Goal: Information Seeking & Learning: Check status

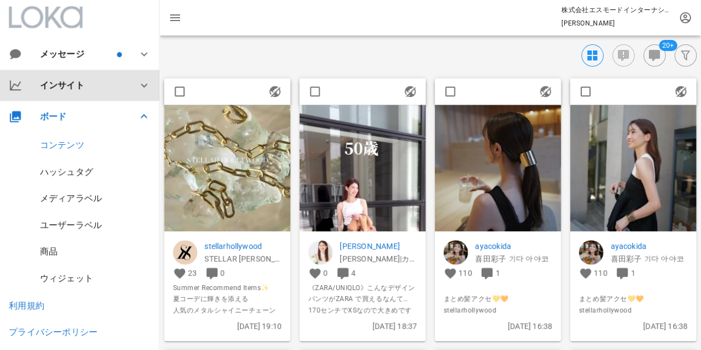
click at [91, 84] on div "インサイト" at bounding box center [82, 85] width 84 height 11
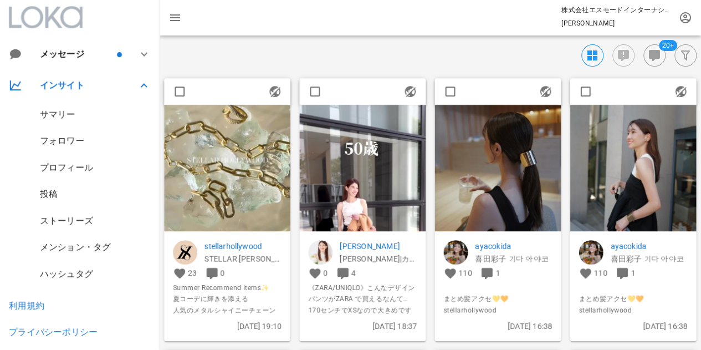
click at [89, 116] on div "サマリー" at bounding box center [80, 114] width 160 height 27
click at [50, 110] on div "サマリー" at bounding box center [57, 114] width 35 height 11
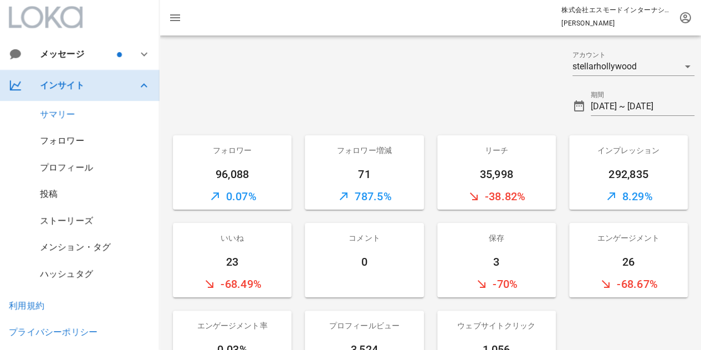
click at [70, 86] on div "インサイト" at bounding box center [82, 85] width 84 height 11
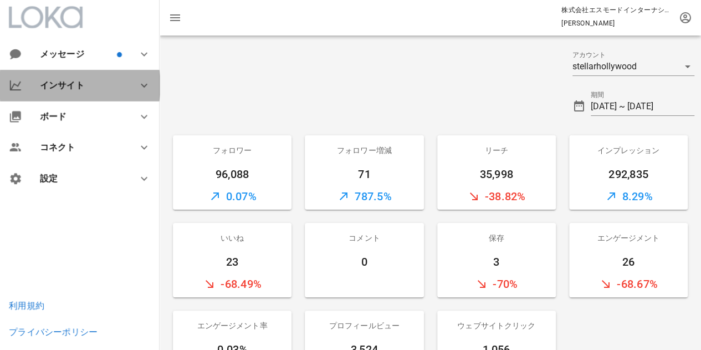
click at [76, 85] on div "インサイト" at bounding box center [82, 85] width 84 height 11
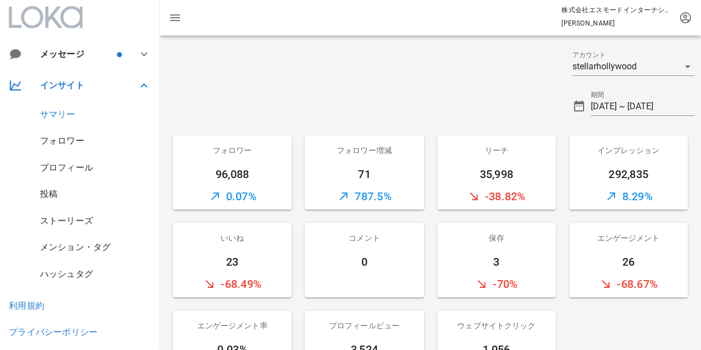
drag, startPoint x: 54, startPoint y: 196, endPoint x: 48, endPoint y: 190, distance: 8.2
click at [53, 195] on div "投稿" at bounding box center [49, 194] width 18 height 11
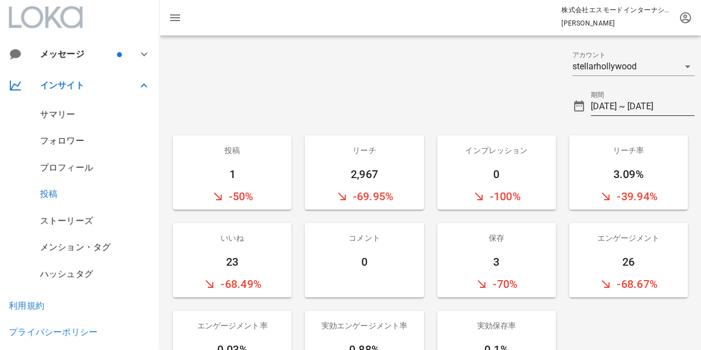
click at [672, 108] on input "[DATE] ~ [DATE]" at bounding box center [643, 107] width 104 height 18
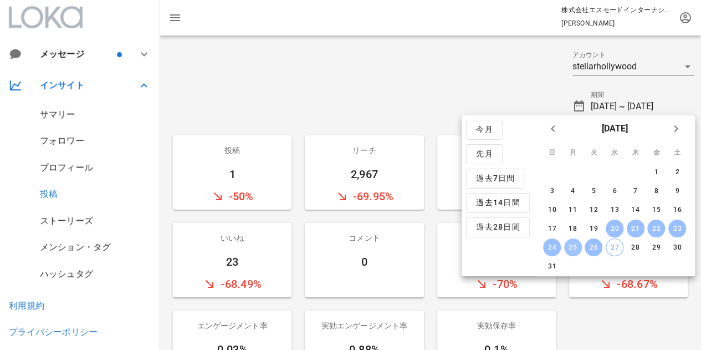
click at [573, 250] on div "25" at bounding box center [573, 247] width 18 height 8
click at [617, 249] on div "27" at bounding box center [615, 247] width 17 height 8
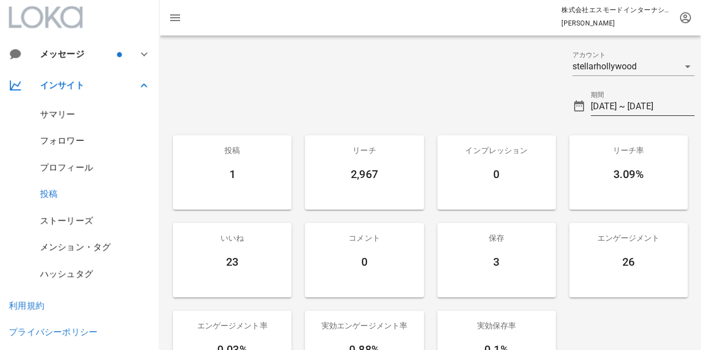
click at [639, 105] on input "[DATE] ~ [DATE]" at bounding box center [643, 107] width 104 height 18
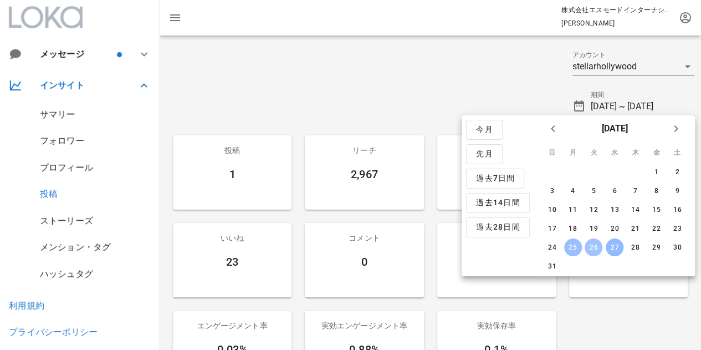
click at [595, 246] on div "26" at bounding box center [594, 247] width 18 height 8
click at [571, 245] on div "25" at bounding box center [573, 247] width 18 height 8
type input "[DATE] ~ [DATE]"
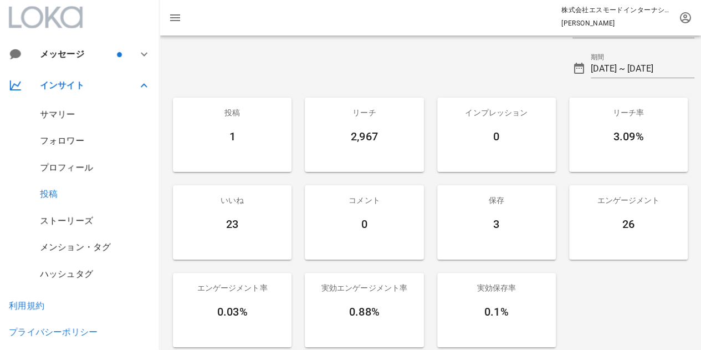
scroll to position [55, 0]
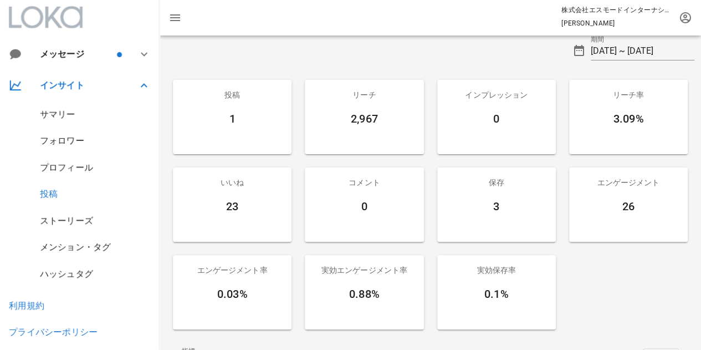
click at [69, 222] on div "ストーリーズ" at bounding box center [66, 220] width 53 height 11
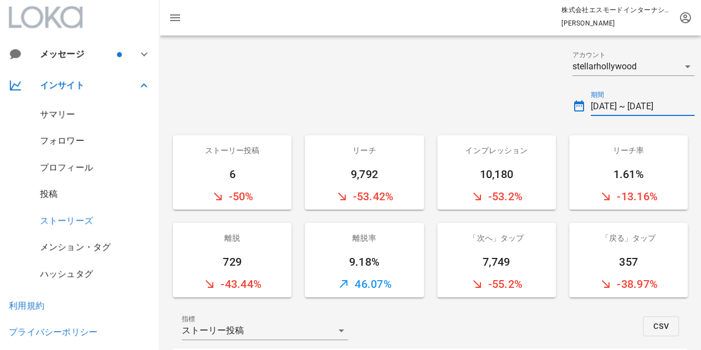
click at [630, 107] on input "[DATE] ~ [DATE]" at bounding box center [643, 107] width 104 height 18
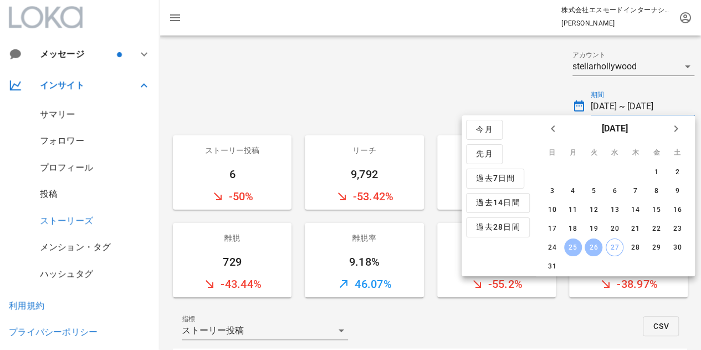
click at [490, 82] on div at bounding box center [363, 62] width 406 height 40
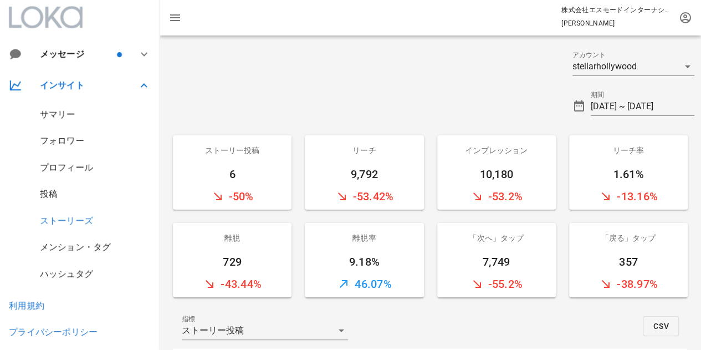
drag, startPoint x: 104, startPoint y: 248, endPoint x: 99, endPoint y: 254, distance: 7.5
click at [104, 248] on div "メンション・タグ" at bounding box center [75, 247] width 71 height 11
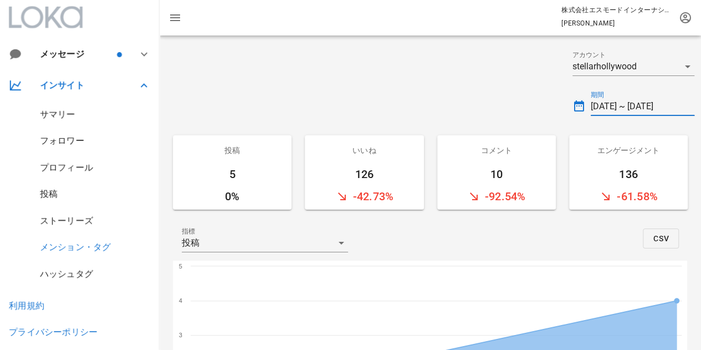
click at [632, 103] on input "[DATE] ~ [DATE]" at bounding box center [643, 107] width 104 height 18
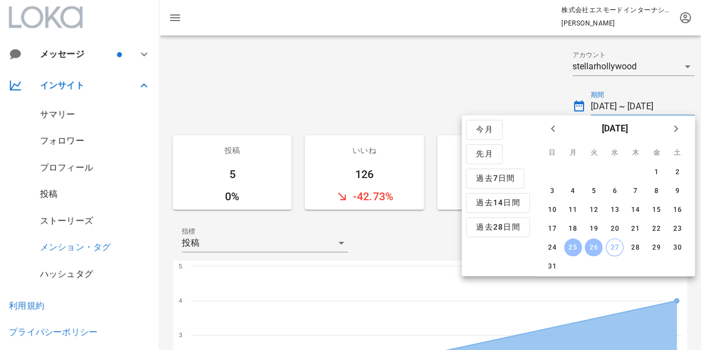
click at [476, 86] on div at bounding box center [363, 102] width 406 height 40
